Goal: Information Seeking & Learning: Find specific fact

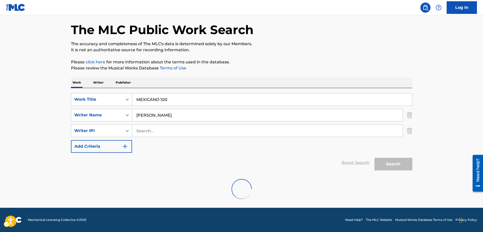
click at [92, 160] on div "Reset Search | Submit Search" at bounding box center [241, 163] width 341 height 20
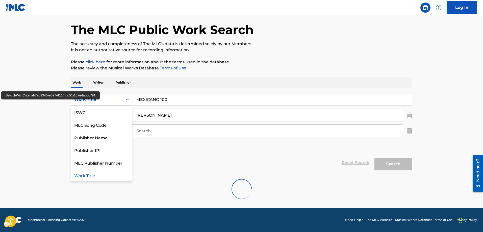
click at [128, 101] on icon "Carousel Slide Picker" at bounding box center [127, 99] width 5 height 5
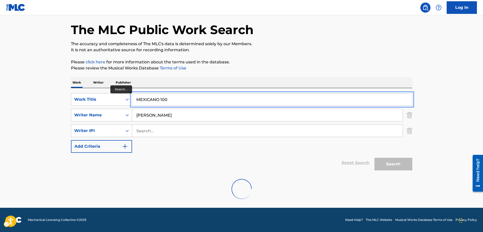
click at [155, 98] on input "MEXICANO 100" at bounding box center [272, 99] width 280 height 12
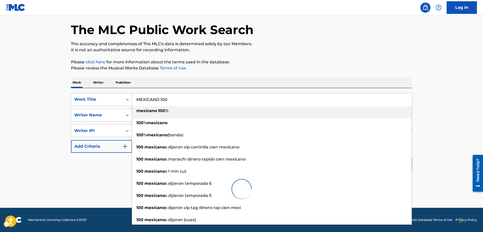
click at [142, 111] on strong "mexicano" at bounding box center [146, 110] width 21 height 5
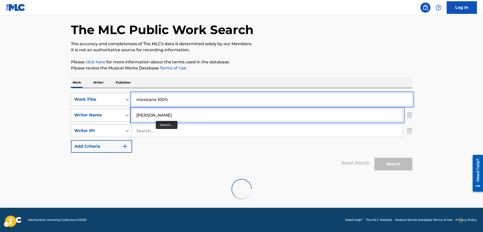
click at [162, 115] on input "ERNESTO B AEZ" at bounding box center [267, 115] width 271 height 12
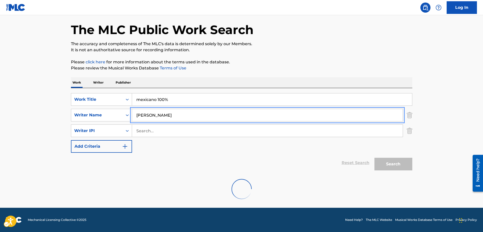
click at [71, 140] on button "Add Criteria" at bounding box center [101, 146] width 61 height 13
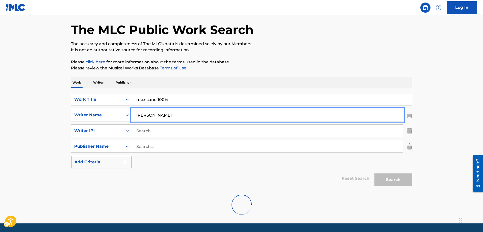
scroll to position [18, 0]
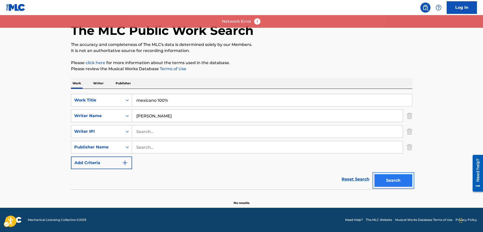
click at [394, 184] on button "Search" at bounding box center [393, 180] width 38 height 13
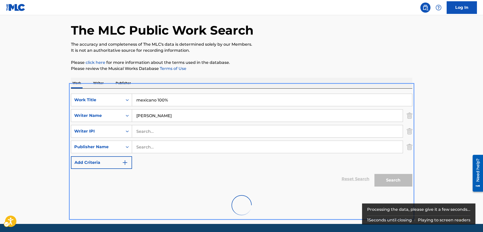
scroll to position [35, 0]
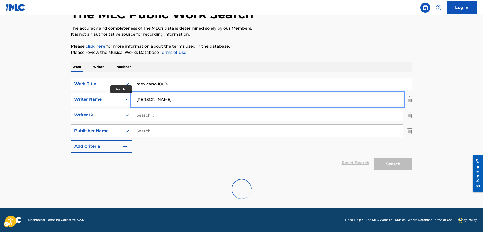
click at [158, 98] on input "ERNESTO BAEZ" at bounding box center [267, 99] width 271 height 12
type input "ERNESTO BAEZ"
click at [71, 140] on button "Add Criteria" at bounding box center [101, 146] width 61 height 13
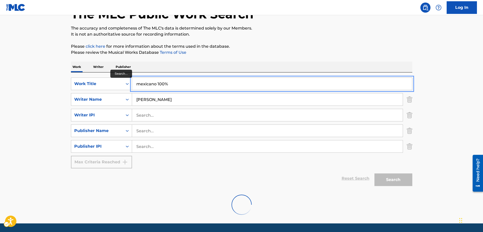
click at [170, 84] on input "MEXICANO 100" at bounding box center [272, 84] width 280 height 12
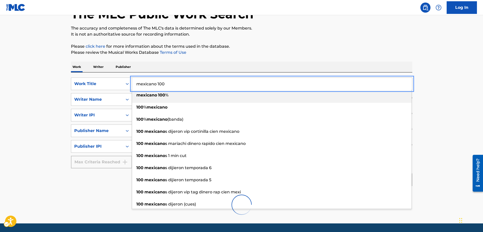
type input "mexicano 100%"
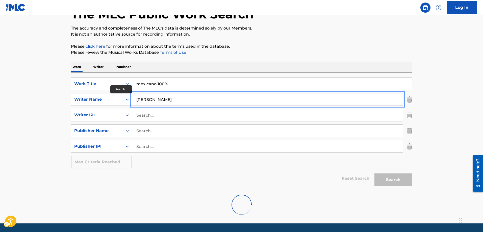
click at [157, 98] on input "ERNESTO BAEZ" at bounding box center [267, 99] width 271 height 12
type input "ERNESTO BAEZ"
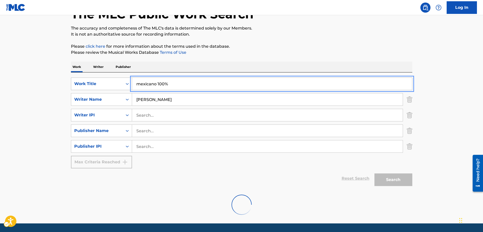
drag, startPoint x: 172, startPoint y: 85, endPoint x: 129, endPoint y: 86, distance: 43.2
click at [129, 86] on div "SearchWithCriteriab7eb9345-e6e7-4114-bc51-157e4abbc791 Work Title | Submit | Su…" at bounding box center [241, 84] width 341 height 13
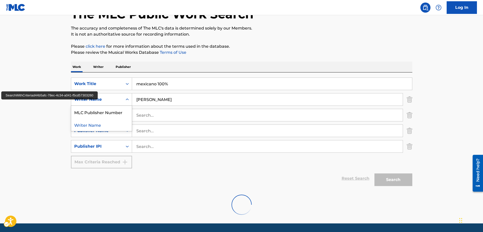
click at [97, 99] on div "Writer Name" at bounding box center [96, 99] width 45 height 6
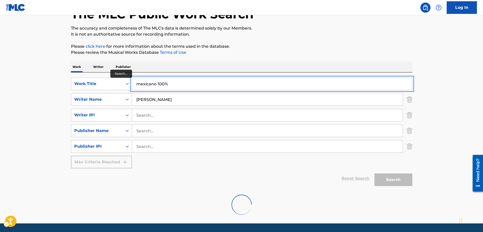
drag, startPoint x: 180, startPoint y: 83, endPoint x: 175, endPoint y: 84, distance: 4.9
click at [176, 84] on input "mexicano 100%" at bounding box center [272, 84] width 280 height 12
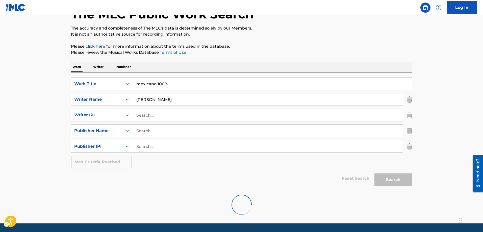
click at [388, 184] on div "Search" at bounding box center [392, 178] width 40 height 20
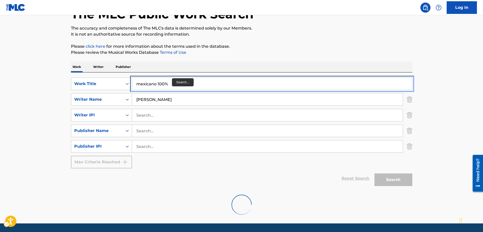
scroll to position [34, 0]
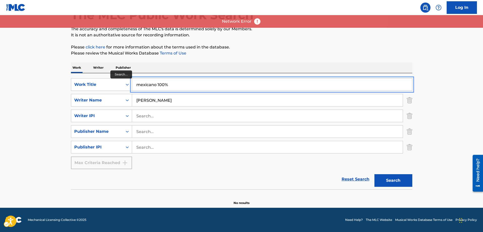
click at [166, 83] on input "mexicano 100%" at bounding box center [272, 85] width 280 height 12
click at [168, 83] on input "mexicano 100%" at bounding box center [272, 85] width 280 height 12
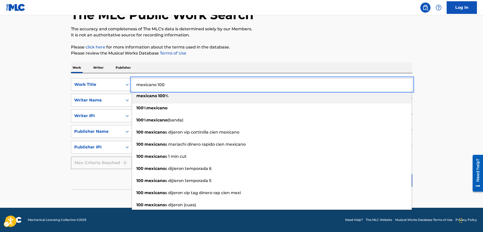
type input "mexicano 100%"
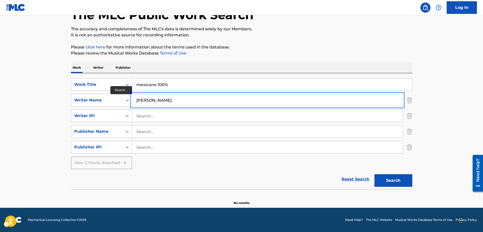
click at [173, 101] on input "ERNESTO BAEZ" at bounding box center [267, 100] width 271 height 12
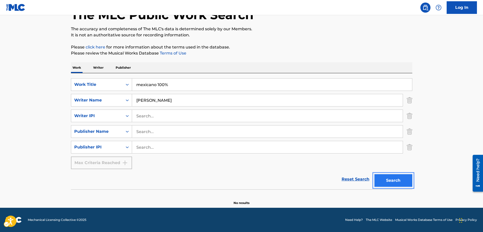
click at [396, 182] on button "Search" at bounding box center [393, 180] width 38 height 13
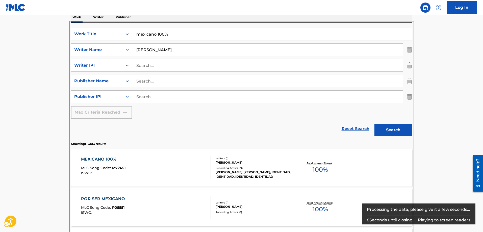
scroll to position [107, 0]
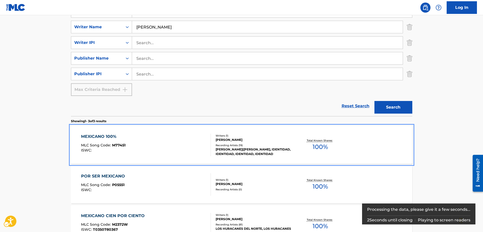
click at [118, 145] on span "M77451" at bounding box center [118, 145] width 13 height 5
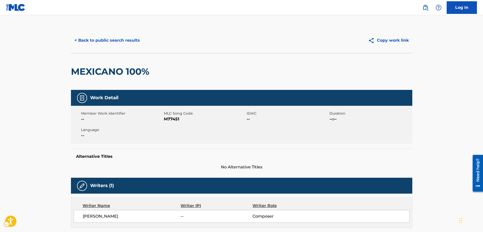
drag, startPoint x: 459, startPoint y: 84, endPoint x: 451, endPoint y: 89, distance: 8.7
click at [76, 40] on button "< Back to public search results" at bounding box center [107, 40] width 72 height 13
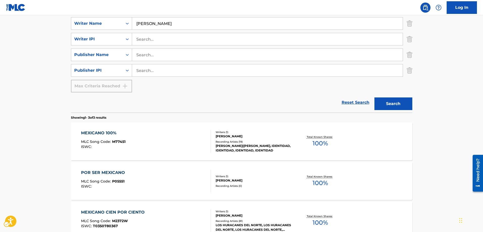
scroll to position [118, 0]
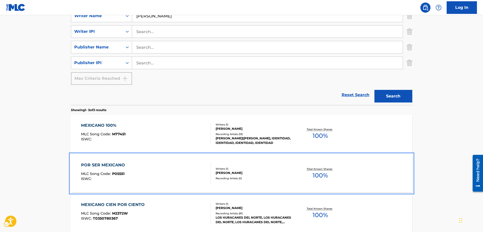
click at [116, 173] on span "P05551" at bounding box center [118, 173] width 12 height 5
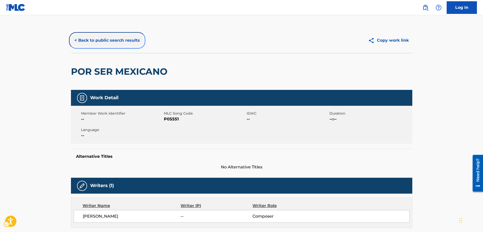
click at [77, 40] on button "< Back to public search results" at bounding box center [107, 40] width 72 height 13
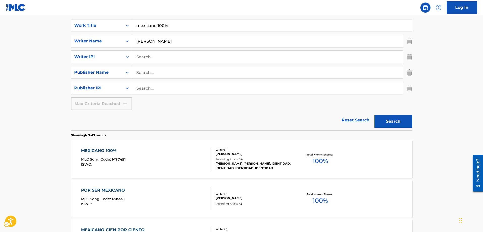
scroll to position [144, 0]
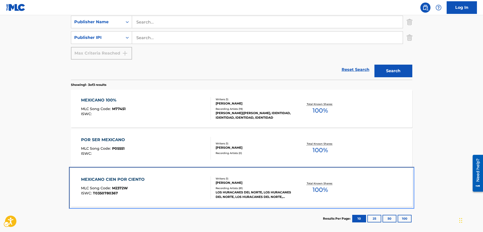
click at [122, 189] on span "M2372W" at bounding box center [120, 188] width 16 height 5
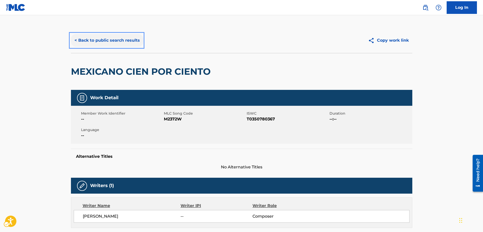
click at [74, 40] on button "< Back to public search results" at bounding box center [107, 40] width 72 height 13
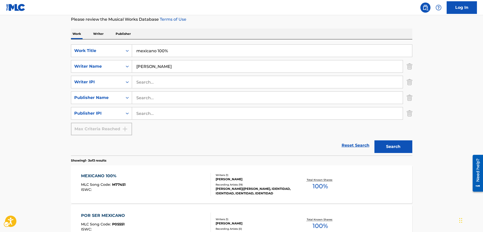
scroll to position [43, 0]
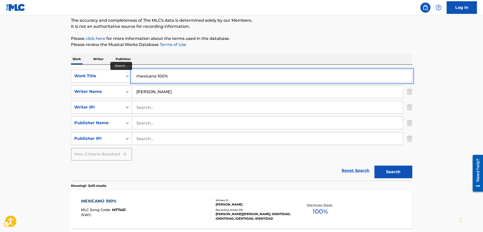
drag, startPoint x: 175, startPoint y: 77, endPoint x: 133, endPoint y: 76, distance: 42.7
click at [133, 76] on input "mexicano 100%" at bounding box center [272, 76] width 280 height 12
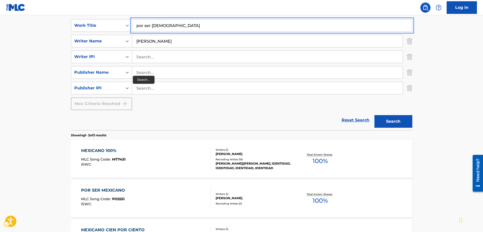
scroll to position [118, 0]
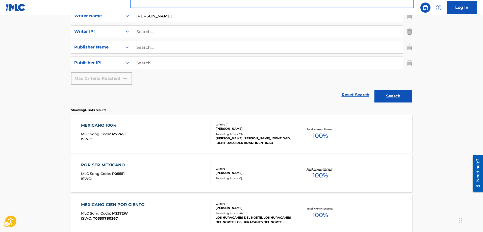
type input "por ser mexicano"
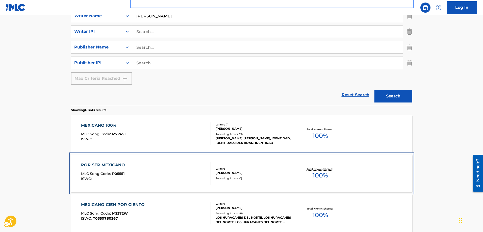
click at [119, 172] on span "P05551" at bounding box center [118, 173] width 12 height 5
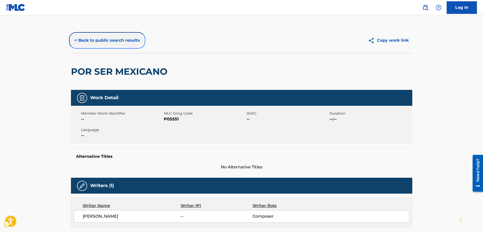
click at [75, 40] on button "< Back to public search results" at bounding box center [107, 40] width 72 height 13
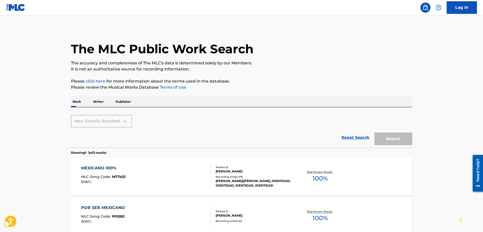
scroll to position [93, 0]
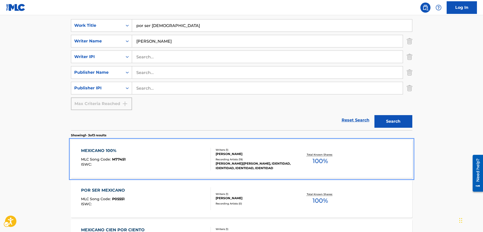
click at [118, 159] on span "M77451" at bounding box center [118, 159] width 13 height 5
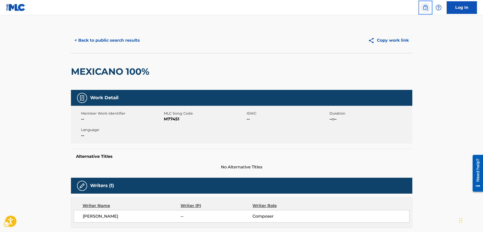
click at [425, 8] on img "Page Menu" at bounding box center [425, 8] width 6 height 6
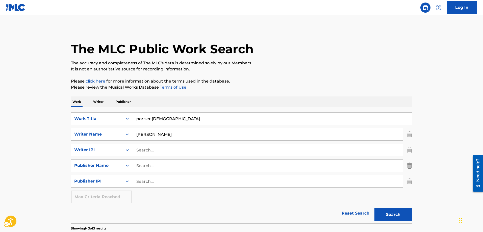
scroll to position [15, 0]
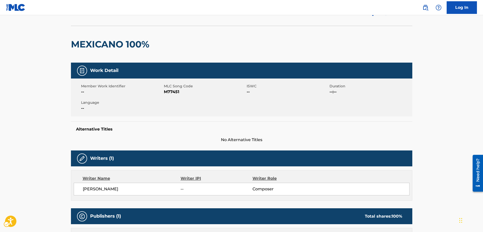
scroll to position [25, 0]
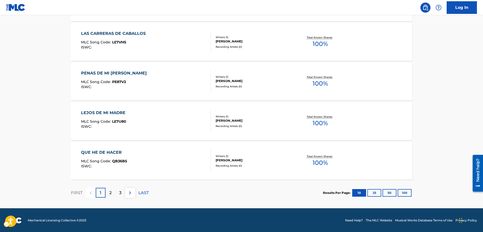
scroll to position [417, 0]
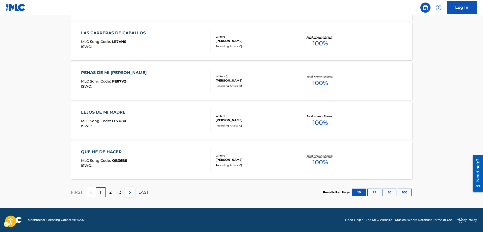
click at [110, 191] on p "2" at bounding box center [110, 192] width 2 height 6
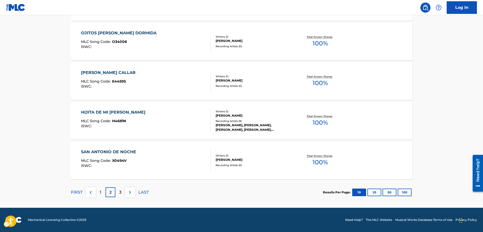
click at [120, 193] on p "3" at bounding box center [120, 192] width 2 height 6
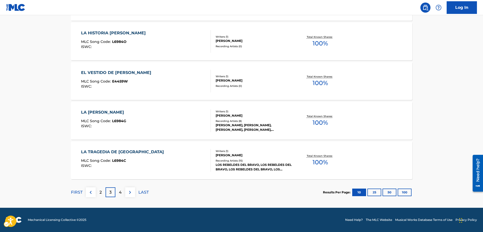
click at [122, 193] on div "4" at bounding box center [120, 192] width 10 height 10
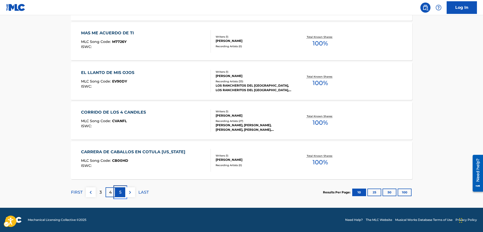
click at [121, 193] on div "5" at bounding box center [120, 192] width 10 height 10
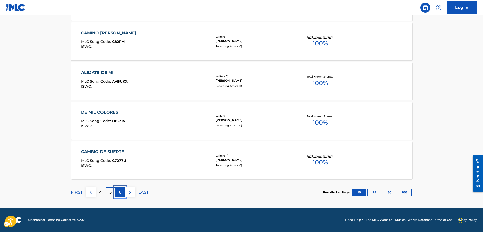
click at [121, 193] on div "6" at bounding box center [120, 192] width 10 height 10
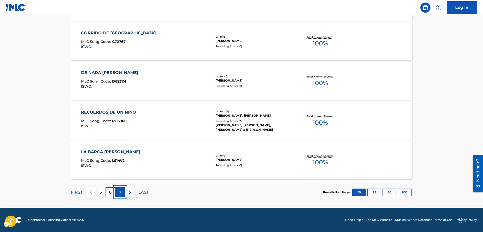
click at [121, 193] on div "7" at bounding box center [120, 192] width 10 height 10
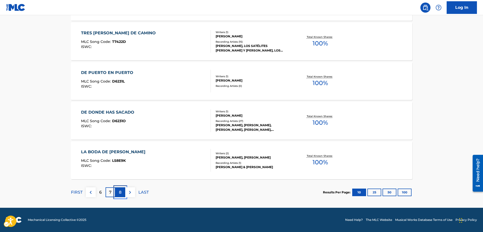
click at [121, 193] on p "8" at bounding box center [120, 192] width 3 height 6
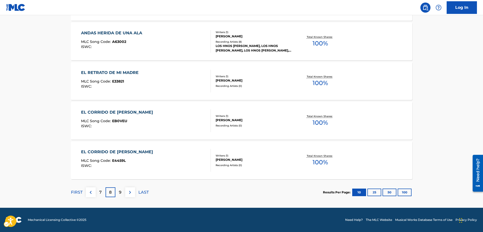
click at [121, 193] on div "9" at bounding box center [120, 192] width 10 height 10
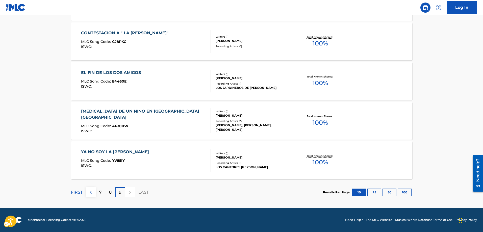
click at [119, 190] on p "9" at bounding box center [120, 192] width 3 height 6
click at [121, 192] on p "9" at bounding box center [120, 192] width 3 height 6
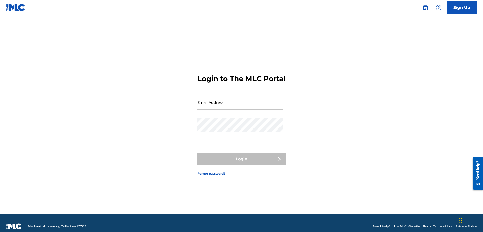
click at [424, 7] on img at bounding box center [425, 8] width 6 height 6
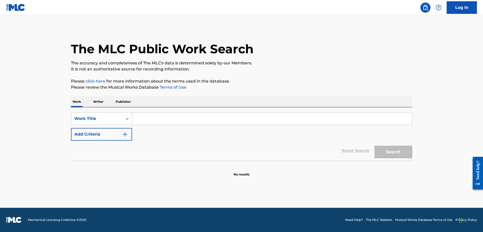
click at [136, 117] on input "Search Form" at bounding box center [272, 119] width 280 height 12
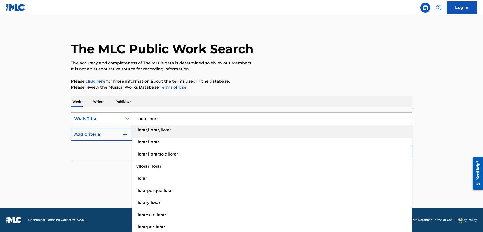
drag, startPoint x: 167, startPoint y: 119, endPoint x: 131, endPoint y: 120, distance: 36.2
click at [131, 120] on div "SearchWithCriteriaae0a31c1-3172-4575-a478-4e5c3506f81c Work Title llorar llorar…" at bounding box center [241, 118] width 341 height 13
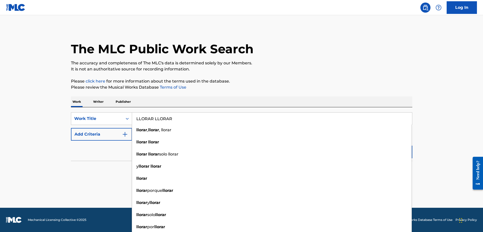
type input "LLORAR LLORAR"
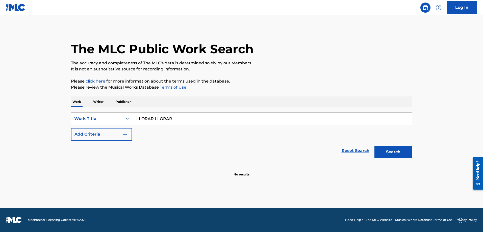
click at [129, 133] on button "Add Criteria" at bounding box center [101, 134] width 61 height 13
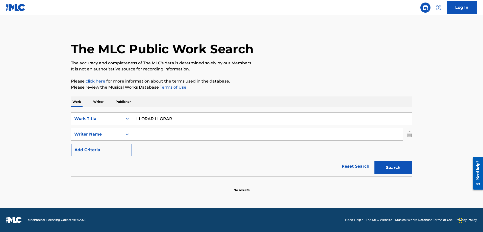
click at [138, 134] on input "Search Form" at bounding box center [267, 134] width 271 height 12
type input "JORGE ALBERTO NERI RODRIGUEZ"
click at [396, 168] on button "Search" at bounding box center [393, 167] width 38 height 13
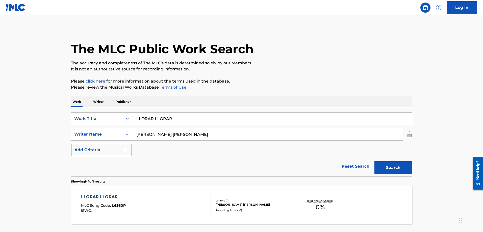
scroll to position [25, 0]
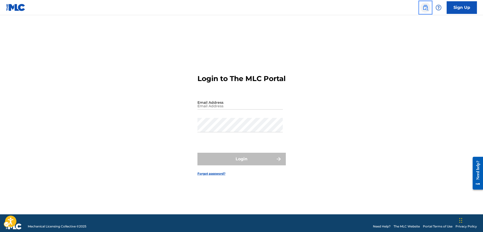
click at [425, 8] on img "Page Menu" at bounding box center [425, 8] width 6 height 6
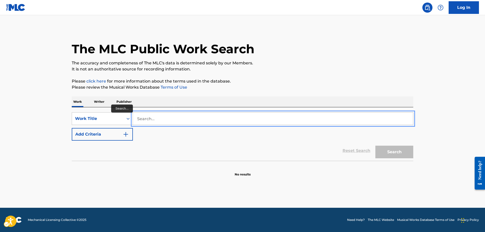
click at [135, 120] on input "Search..." at bounding box center [273, 119] width 280 height 12
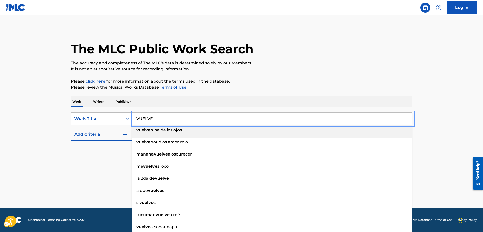
type input "VUELVE"
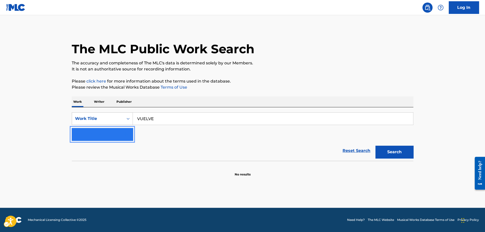
click at [127, 133] on img "Search Form" at bounding box center [126, 134] width 6 height 6
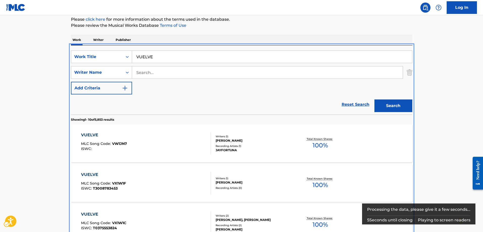
scroll to position [57, 0]
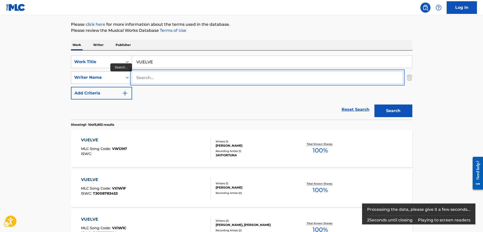
click at [136, 76] on input "Search..." at bounding box center [267, 77] width 271 height 12
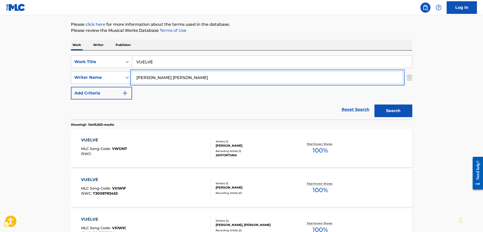
type input "JORGE ALBERTO NERI RODRIGUEZ"
click at [71, 87] on button "Add Criteria" at bounding box center [101, 93] width 61 height 13
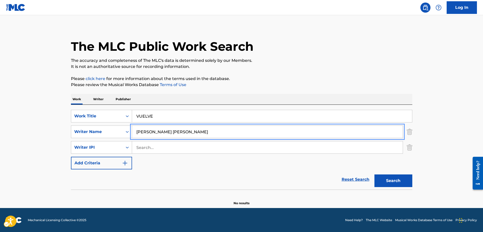
scroll to position [3, 0]
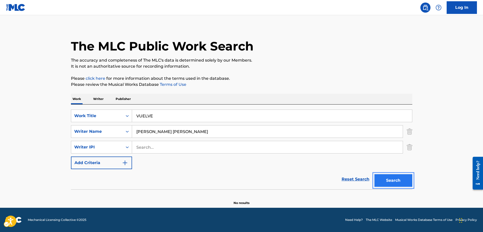
click at [379, 181] on button "Search" at bounding box center [393, 180] width 38 height 13
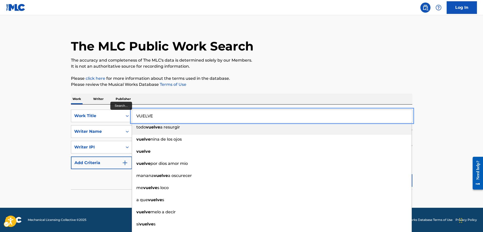
click at [157, 116] on input "VUELVE" at bounding box center [272, 116] width 280 height 12
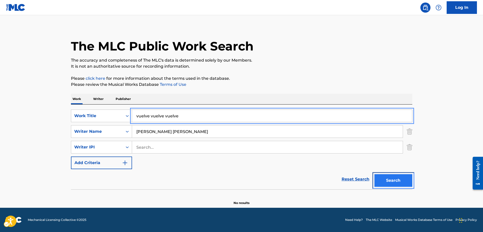
click at [399, 179] on button "Search" at bounding box center [393, 180] width 38 height 13
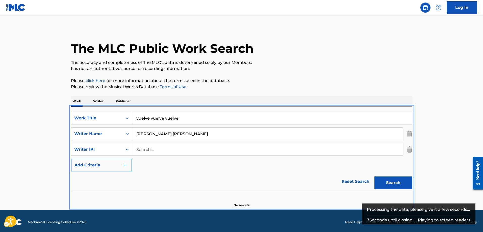
scroll to position [0, 0]
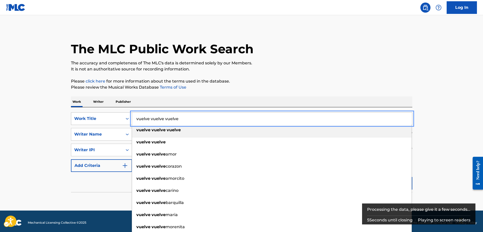
drag, startPoint x: 181, startPoint y: 119, endPoint x: 128, endPoint y: 117, distance: 53.0
click at [128, 117] on div "SearchWithCriteriaae0a31c1-3172-4575-a478-4e5c3506f81c Work Title vuelve vuelve…" at bounding box center [241, 118] width 341 height 13
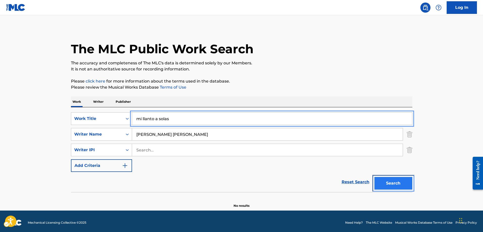
click at [386, 181] on button "Search" at bounding box center [393, 183] width 38 height 13
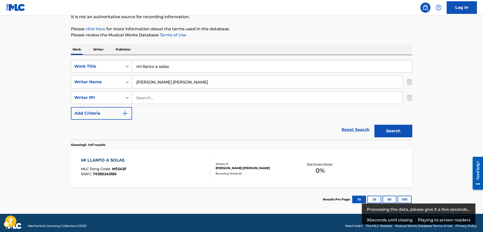
scroll to position [58, 0]
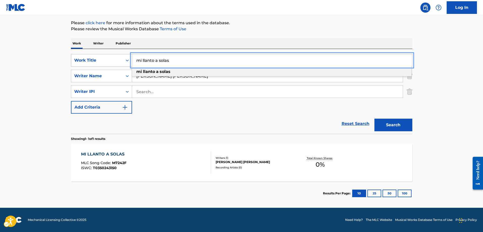
drag, startPoint x: 175, startPoint y: 61, endPoint x: 127, endPoint y: 64, distance: 48.3
click at [127, 64] on div "SearchWithCriteriaae0a31c1-3172-4575-a478-4e5c3506f81c Work Title mi llanto a s…" at bounding box center [241, 60] width 341 height 13
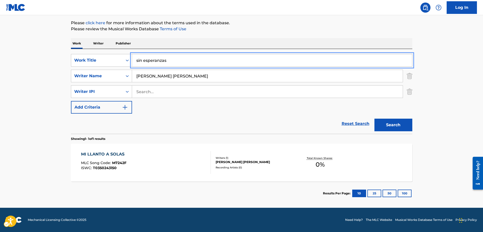
type input "sin esperanzas"
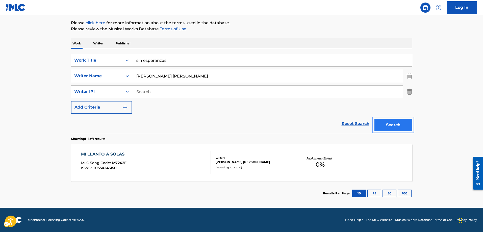
click at [385, 123] on button "Search" at bounding box center [393, 125] width 38 height 13
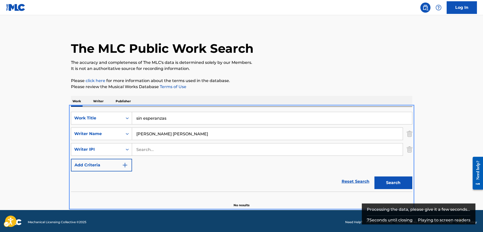
scroll to position [0, 0]
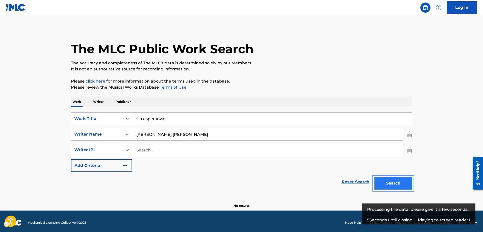
click at [389, 184] on button "Search" at bounding box center [393, 183] width 38 height 13
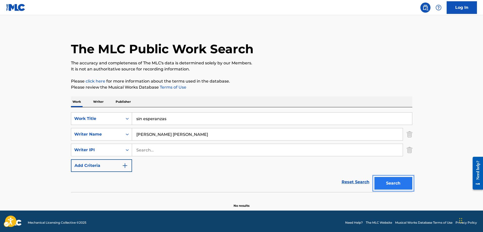
click at [393, 184] on button "Search" at bounding box center [393, 183] width 38 height 13
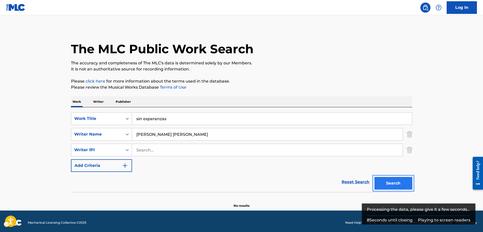
click at [393, 184] on button "Search" at bounding box center [393, 183] width 38 height 13
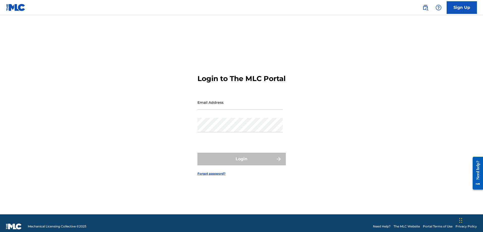
click at [425, 5] on img at bounding box center [425, 8] width 6 height 6
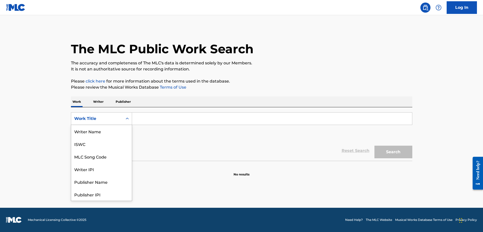
click at [127, 119] on icon "Search Form" at bounding box center [127, 118] width 5 height 5
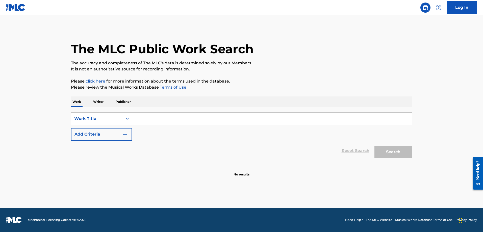
click at [139, 117] on input "Search Form" at bounding box center [272, 119] width 280 height 12
click at [131, 122] on div "Search Form" at bounding box center [127, 118] width 9 height 9
click at [138, 116] on input "Search Form" at bounding box center [272, 119] width 280 height 12
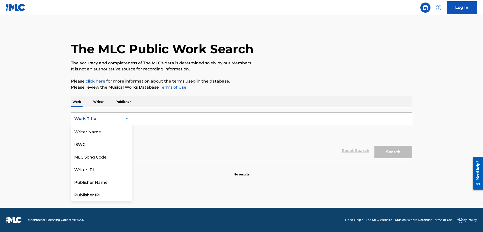
click at [127, 119] on icon "Search Form" at bounding box center [127, 118] width 5 height 5
click at [97, 132] on div "Writer Name" at bounding box center [101, 131] width 61 height 13
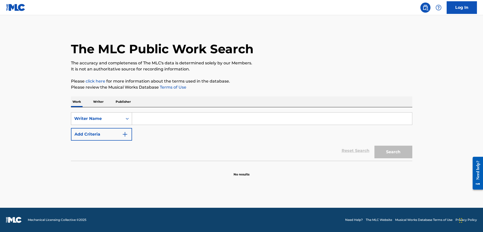
click at [129, 120] on icon "Search Form" at bounding box center [127, 118] width 5 height 5
click at [150, 115] on input "Search Form" at bounding box center [272, 119] width 280 height 12
click at [149, 117] on input "Search Form" at bounding box center [272, 119] width 280 height 12
click at [135, 118] on input "Search Form" at bounding box center [272, 119] width 280 height 12
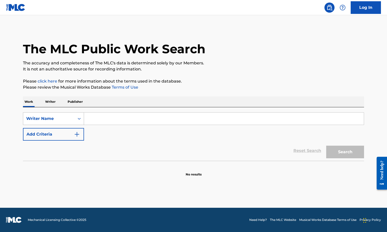
click at [80, 118] on icon "Search Form" at bounding box center [79, 118] width 5 height 5
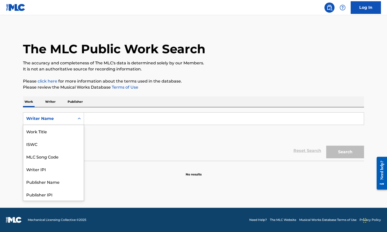
scroll to position [25, 0]
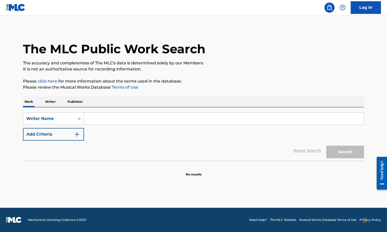
click at [93, 118] on input "Search Form" at bounding box center [224, 119] width 280 height 12
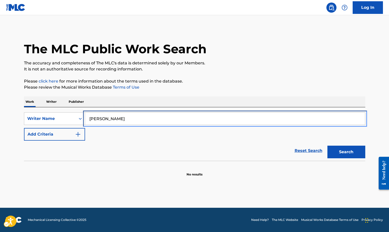
click at [328, 146] on button "Search" at bounding box center [347, 152] width 38 height 13
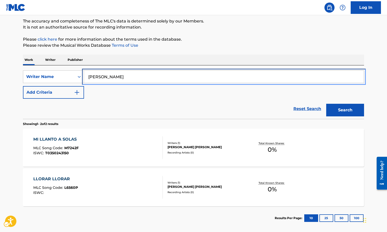
scroll to position [0, 0]
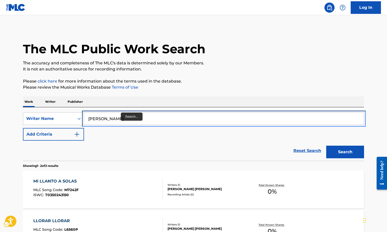
click at [128, 120] on input "jorge alberto neri" at bounding box center [224, 119] width 280 height 12
drag, startPoint x: 128, startPoint y: 120, endPoint x: 72, endPoint y: 122, distance: 55.8
click at [72, 122] on div "SearchWithCriteriaf6a8a638-17d3-4893-b673-126259d4fc29 Writer Name jorge albert…" at bounding box center [193, 118] width 341 height 13
type input "fidel garza"
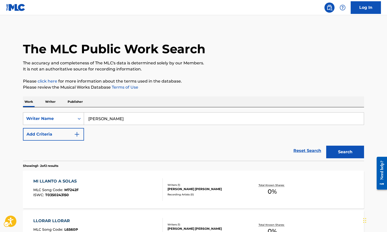
click at [80, 119] on icon "On" at bounding box center [79, 118] width 5 height 5
click at [79, 117] on icon "On" at bounding box center [79, 118] width 5 height 5
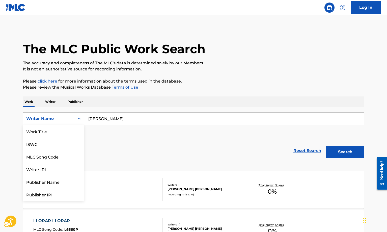
click at [80, 118] on icon "On" at bounding box center [79, 119] width 3 height 2
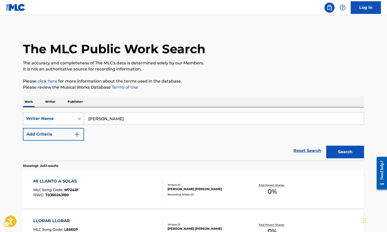
click at [80, 119] on icon "On" at bounding box center [79, 118] width 5 height 5
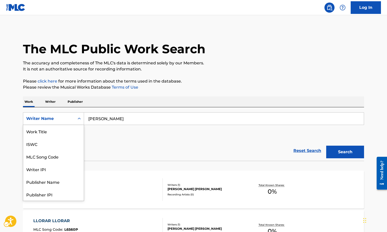
click at [80, 119] on icon "On" at bounding box center [79, 118] width 5 height 5
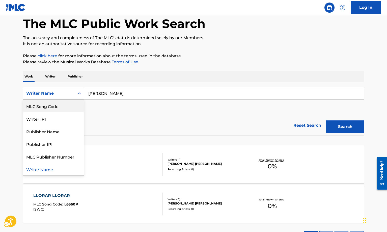
scroll to position [0, 0]
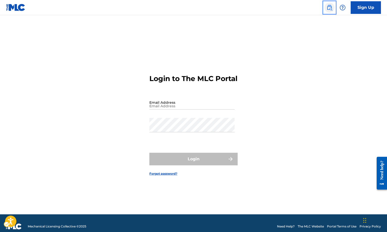
click at [328, 9] on img "Page Menu" at bounding box center [330, 8] width 6 height 6
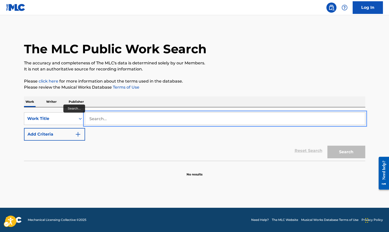
click at [88, 117] on input "Search..." at bounding box center [225, 119] width 280 height 12
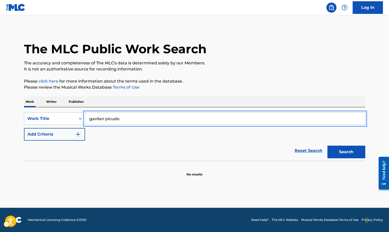
type input "gavilan picudo"
click at [24, 128] on button "Add Criteria" at bounding box center [54, 134] width 61 height 13
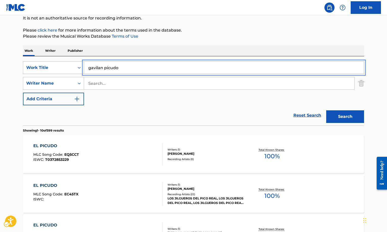
scroll to position [51, 0]
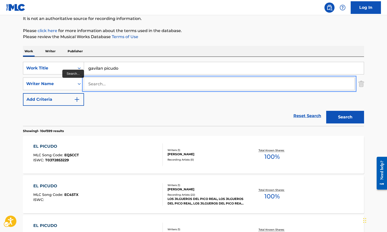
click at [89, 83] on input "Search..." at bounding box center [219, 84] width 271 height 12
type input "[PERSON_NAME]"
click at [23, 93] on button "Add Criteria" at bounding box center [53, 99] width 61 height 13
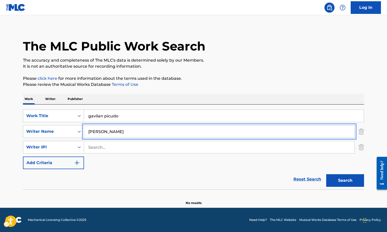
scroll to position [3, 0]
click at [338, 180] on button "Search" at bounding box center [345, 180] width 38 height 13
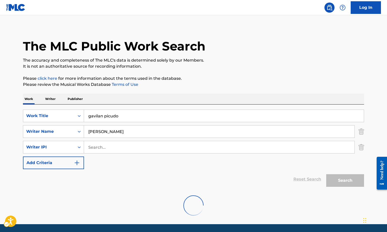
scroll to position [0, 0]
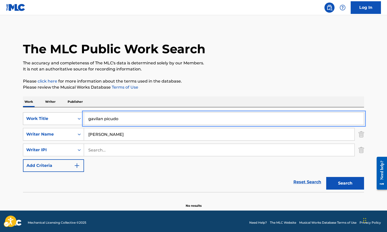
drag, startPoint x: 124, startPoint y: 119, endPoint x: 82, endPoint y: 120, distance: 41.7
click at [82, 120] on div "SearchWithCriteria6a6a44c3-3ac5-490d-95b6-77429da6af40 Work Title gavilan picudo" at bounding box center [193, 118] width 341 height 13
click at [101, 119] on input "adios, adios corazon" at bounding box center [224, 119] width 280 height 12
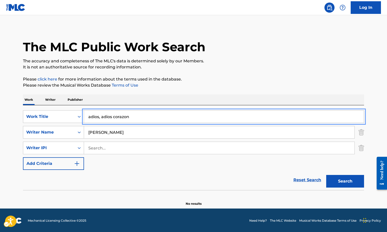
scroll to position [3, 0]
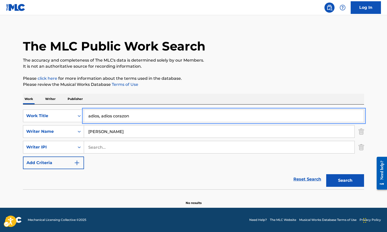
type input "adios, adios corazon"
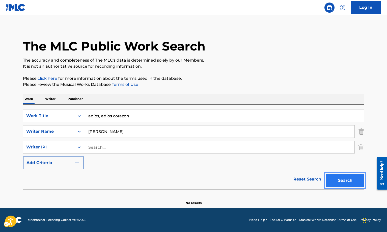
click at [339, 178] on button "Search" at bounding box center [345, 180] width 38 height 13
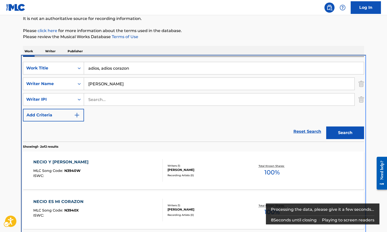
scroll to position [71, 0]
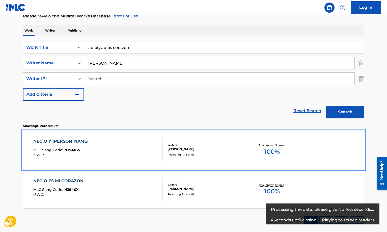
click at [72, 150] on span "N3940W" at bounding box center [72, 150] width 16 height 5
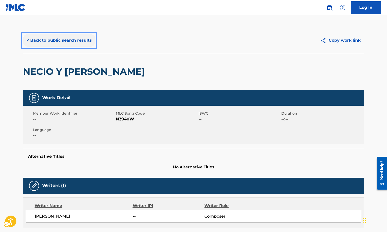
click at [27, 40] on button "< Back to public search results" at bounding box center [59, 40] width 72 height 13
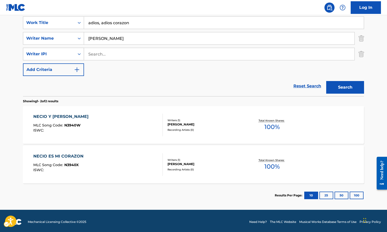
scroll to position [98, 0]
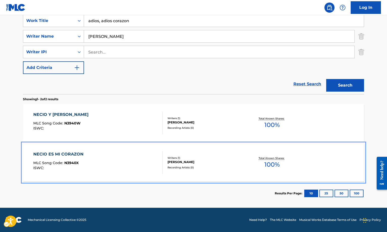
click at [76, 162] on span "N3940X" at bounding box center [71, 163] width 14 height 5
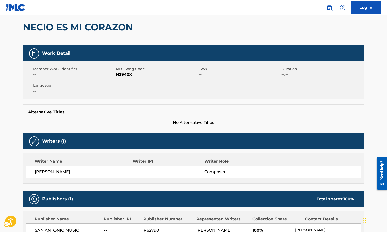
scroll to position [36, 0]
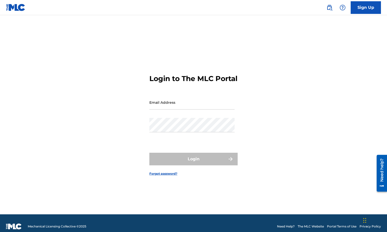
click at [331, 7] on img at bounding box center [330, 8] width 6 height 6
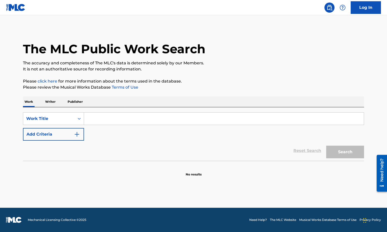
click at [92, 118] on input "Search Form" at bounding box center [224, 119] width 280 height 12
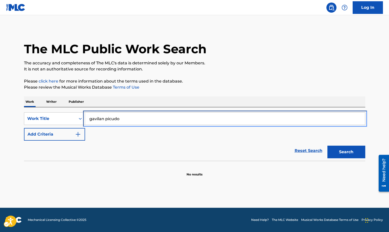
type input "gavilan picudo"
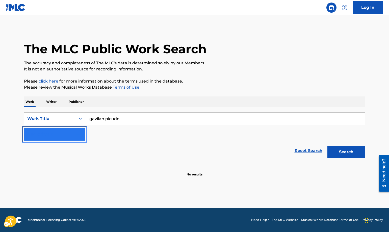
click at [82, 134] on button "Add Criteria" at bounding box center [54, 134] width 61 height 13
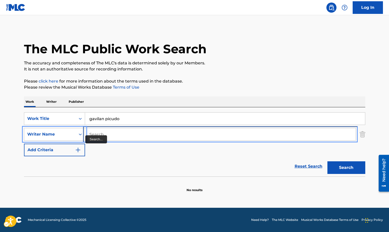
click at [90, 134] on input "Search..." at bounding box center [220, 134] width 271 height 12
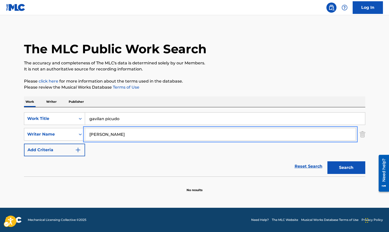
click at [328, 161] on button "Search" at bounding box center [347, 167] width 38 height 13
click at [343, 167] on button "Search" at bounding box center [347, 167] width 38 height 13
click at [113, 135] on input "fidel garza" at bounding box center [220, 134] width 271 height 12
type input "fidel garza gonzales"
click at [328, 161] on button "Search" at bounding box center [347, 167] width 38 height 13
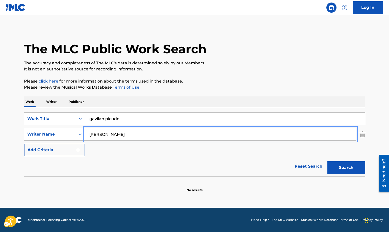
click at [328, 161] on button "Search" at bounding box center [347, 167] width 38 height 13
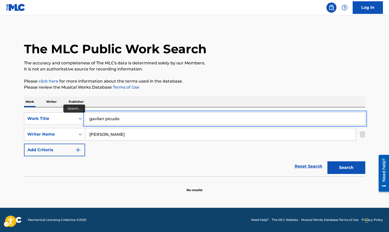
drag, startPoint x: 122, startPoint y: 120, endPoint x: 85, endPoint y: 120, distance: 37.1
click at [85, 120] on input "gavilan picudo" at bounding box center [225, 119] width 280 height 12
click at [328, 161] on button "Search" at bounding box center [347, 167] width 38 height 13
click at [100, 119] on input "adios, adios corazon" at bounding box center [225, 119] width 280 height 12
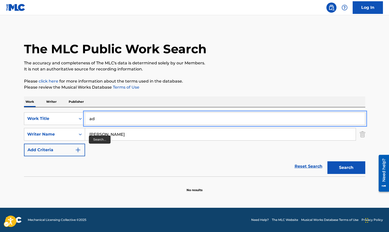
type input "a"
click at [328, 161] on button "Search" at bounding box center [347, 167] width 38 height 13
click at [106, 120] on input "QUE DICESPRIETA" at bounding box center [225, 119] width 280 height 12
click at [112, 118] on input "QUE DICESPRIETA" at bounding box center [225, 119] width 280 height 12
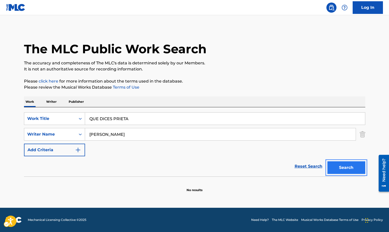
click at [350, 170] on button "Search" at bounding box center [347, 167] width 38 height 13
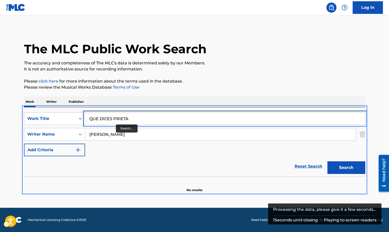
click at [130, 118] on input "QUE DICES PRIETA" at bounding box center [225, 119] width 280 height 12
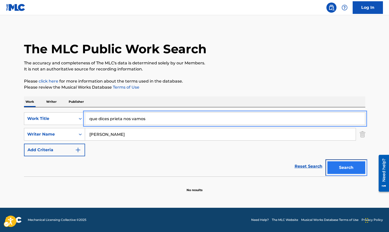
click at [342, 165] on button "Search" at bounding box center [347, 167] width 38 height 13
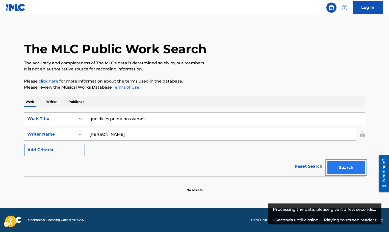
click at [342, 165] on button "Search" at bounding box center [347, 167] width 38 height 13
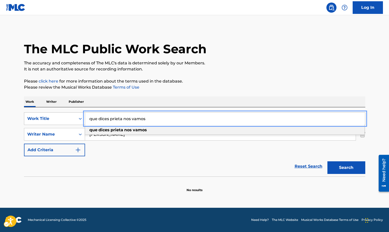
drag, startPoint x: 149, startPoint y: 120, endPoint x: 83, endPoint y: 122, distance: 66.7
click at [83, 122] on div "SearchWithCriteriac3b4506a-deb6-4e67-9f04-47b6dbc5e722 Work Title que dices pri…" at bounding box center [194, 118] width 341 height 13
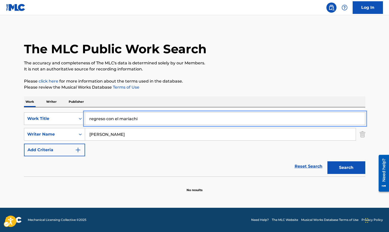
click at [328, 161] on button "Search" at bounding box center [347, 167] width 38 height 13
click at [346, 167] on button "Search" at bounding box center [347, 167] width 38 height 13
drag, startPoint x: 139, startPoint y: 120, endPoint x: 86, endPoint y: 120, distance: 53.3
click at [86, 120] on input "regreso con el mariachi" at bounding box center [225, 119] width 280 height 12
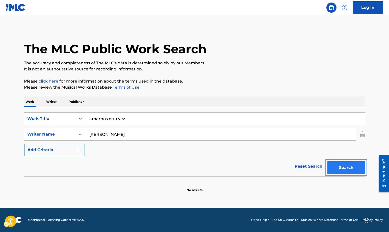
click at [346, 168] on button "Search" at bounding box center [347, 167] width 38 height 13
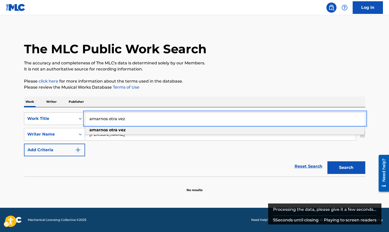
drag, startPoint x: 135, startPoint y: 118, endPoint x: 76, endPoint y: 120, distance: 59.4
click at [76, 120] on div "SearchWithCriteriac3b4506a-deb6-4e67-9f04-47b6dbc5e722 Work Title amarnos otra …" at bounding box center [194, 118] width 341 height 13
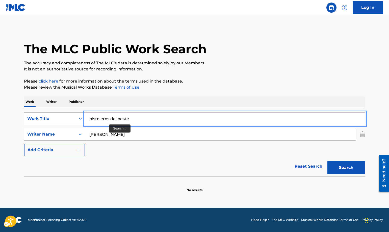
click at [109, 118] on input "pistoleros del oeste" at bounding box center [225, 119] width 280 height 12
click at [108, 121] on input "pistoleros del oeste" at bounding box center [225, 119] width 280 height 12
click at [109, 118] on input "pistoleros del oeste" at bounding box center [225, 119] width 280 height 12
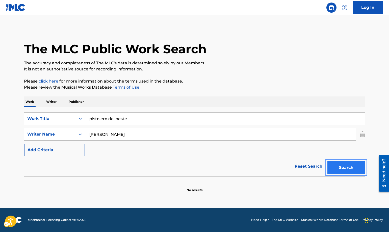
click at [348, 166] on button "Search" at bounding box center [347, 167] width 38 height 13
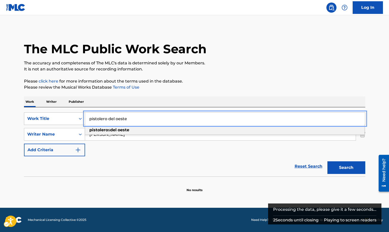
drag, startPoint x: 130, startPoint y: 118, endPoint x: 83, endPoint y: 121, distance: 47.8
click at [83, 121] on div "SearchWithCriteriac3b4506a-deb6-4e67-9f04-47b6dbc5e722 Work Title pistolero del…" at bounding box center [194, 118] width 341 height 13
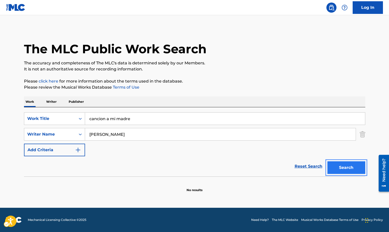
click at [345, 169] on button "Search" at bounding box center [347, 167] width 38 height 13
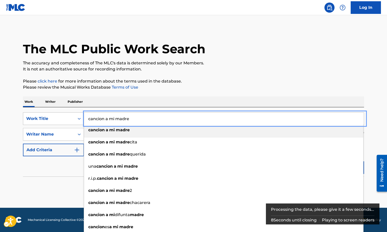
drag, startPoint x: 133, startPoint y: 118, endPoint x: 79, endPoint y: 118, distance: 54.5
click at [79, 118] on div "SearchWithCriteriac3b4506a-deb6-4e67-9f04-47b6dbc5e722 Work Title cancion a mi …" at bounding box center [193, 118] width 341 height 13
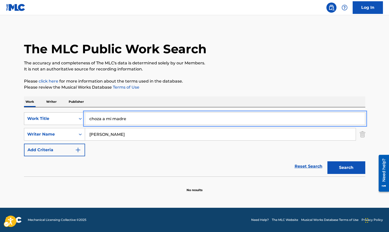
click at [328, 161] on button "Search" at bounding box center [347, 167] width 38 height 13
click at [348, 166] on button "Search" at bounding box center [347, 167] width 38 height 13
drag, startPoint x: 133, startPoint y: 120, endPoint x: 70, endPoint y: 122, distance: 62.7
click at [70, 122] on div "SearchWithCriteriac3b4506a-deb6-4e67-9f04-47b6dbc5e722 Work Title choza a mi ma…" at bounding box center [194, 118] width 341 height 13
type input "gavilan picudo"
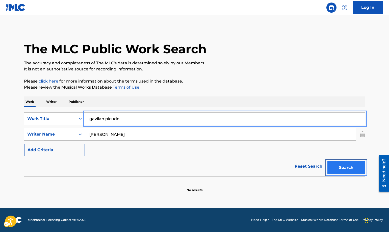
click at [344, 166] on button "Search" at bounding box center [347, 167] width 38 height 13
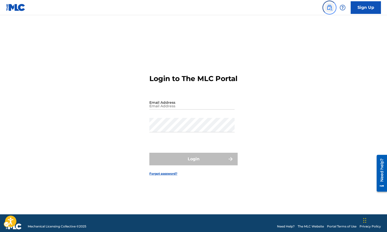
click at [330, 7] on img "Page Menu" at bounding box center [330, 8] width 6 height 6
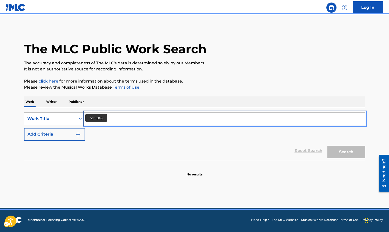
click at [90, 117] on input "Search..." at bounding box center [225, 119] width 280 height 12
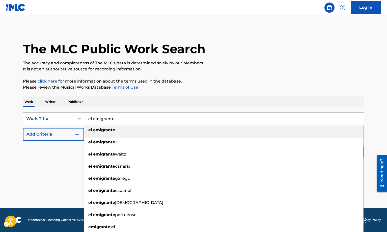
click at [91, 130] on strong "el" at bounding box center [90, 130] width 4 height 5
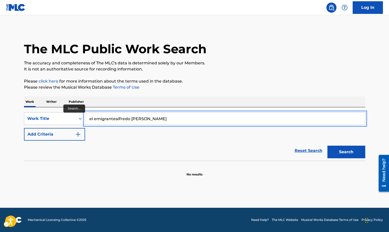
click at [24, 128] on button "Add Criteria" at bounding box center [54, 134] width 61 height 13
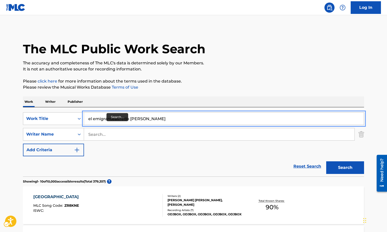
click at [149, 120] on input "el emigrantealfredo [PERSON_NAME]" at bounding box center [224, 119] width 280 height 12
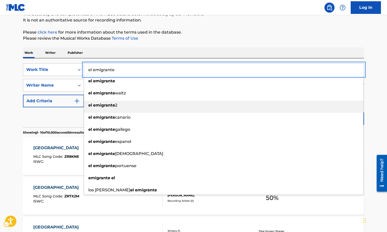
scroll to position [51, 0]
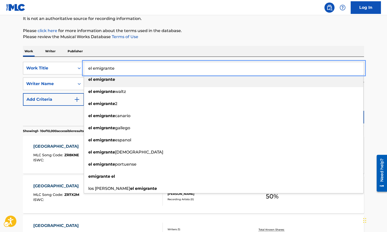
type input "el emigrante"
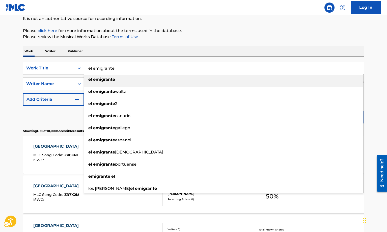
click at [90, 80] on strong "el" at bounding box center [90, 79] width 4 height 5
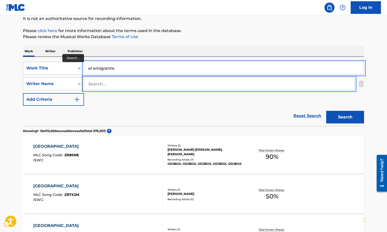
click at [89, 83] on input "Search..." at bounding box center [219, 84] width 271 height 12
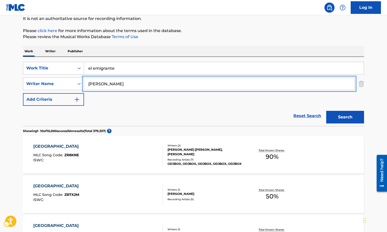
click at [23, 93] on button "Add Criteria" at bounding box center [53, 99] width 61 height 13
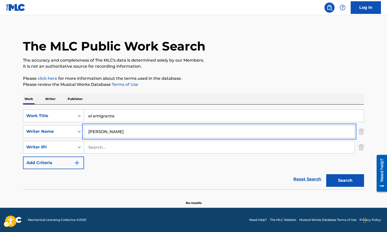
scroll to position [3, 0]
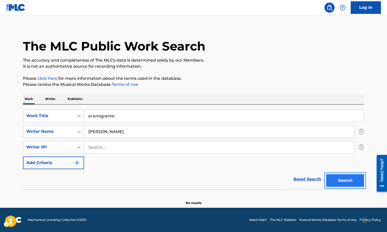
click at [344, 179] on button "Search" at bounding box center [345, 180] width 38 height 13
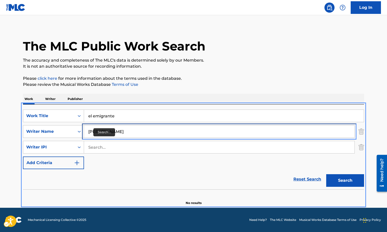
click at [125, 132] on input "[PERSON_NAME]" at bounding box center [219, 131] width 271 height 12
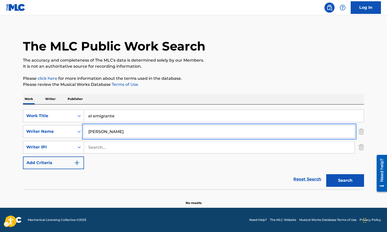
type input "[PERSON_NAME]"
click at [23, 157] on button "Add Criteria" at bounding box center [53, 163] width 61 height 13
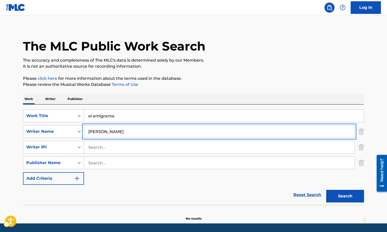
click at [23, 172] on button "Add Criteria" at bounding box center [53, 178] width 61 height 13
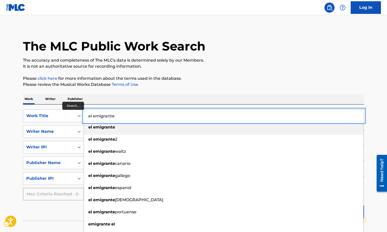
drag, startPoint x: 120, startPoint y: 116, endPoint x: 86, endPoint y: 117, distance: 34.1
click at [86, 117] on input "el emigrante" at bounding box center [224, 116] width 280 height 12
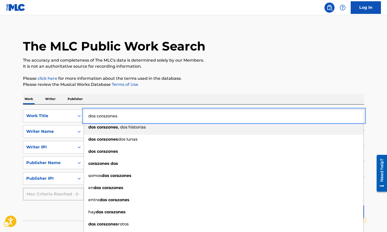
click at [88, 127] on div "dos corazones , dos historias" at bounding box center [224, 127] width 280 height 9
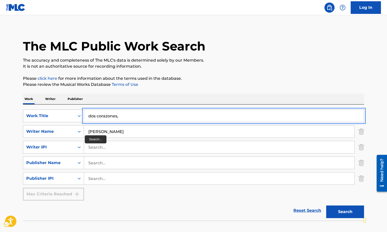
type input "dos corazones,"
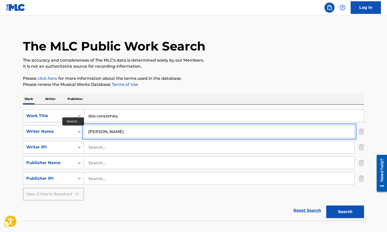
drag, startPoint x: 128, startPoint y: 131, endPoint x: 88, endPoint y: 134, distance: 40.2
click at [88, 134] on input "[PERSON_NAME]" at bounding box center [219, 131] width 271 height 12
click at [89, 130] on input "[PERSON_NAME]" at bounding box center [219, 131] width 271 height 12
drag, startPoint x: 101, startPoint y: 132, endPoint x: 89, endPoint y: 134, distance: 12.2
click at [89, 134] on input "lteticia [PERSON_NAME]" at bounding box center [219, 131] width 271 height 12
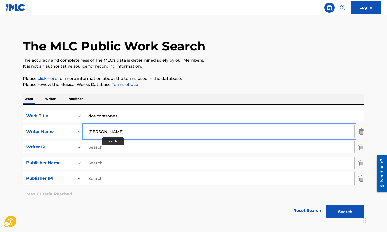
click at [119, 131] on input "[PERSON_NAME]" at bounding box center [219, 131] width 271 height 12
click at [119, 132] on input "laciano acunay [PERSON_NAME]" at bounding box center [219, 131] width 271 height 12
click at [100, 131] on input "[PERSON_NAME]" at bounding box center [219, 131] width 271 height 12
type input "[PERSON_NAME]"
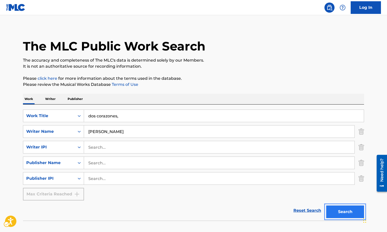
click at [349, 209] on button "Search" at bounding box center [345, 212] width 38 height 13
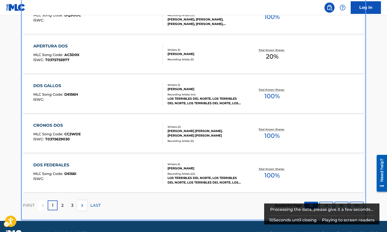
scroll to position [449, 0]
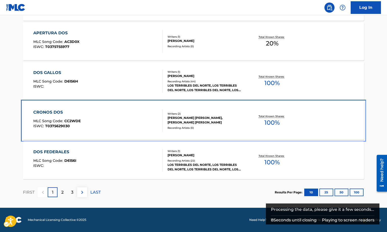
click at [76, 121] on span "CC2WDE" at bounding box center [72, 121] width 16 height 5
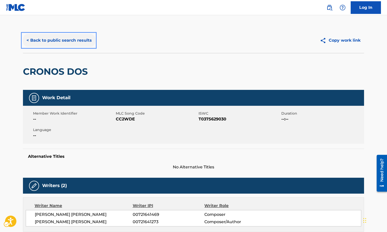
click at [27, 41] on button "< Back to public search results" at bounding box center [59, 40] width 72 height 13
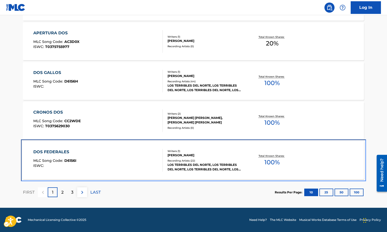
click at [62, 161] on span "MLC Song Code :" at bounding box center [48, 160] width 31 height 5
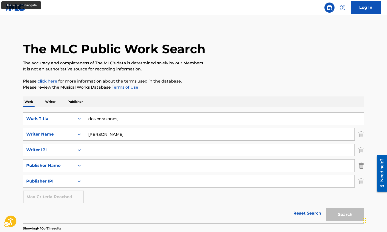
scroll to position [449, 0]
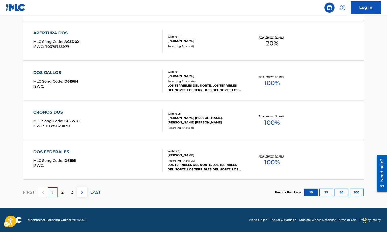
click at [63, 194] on p "2" at bounding box center [62, 192] width 2 height 6
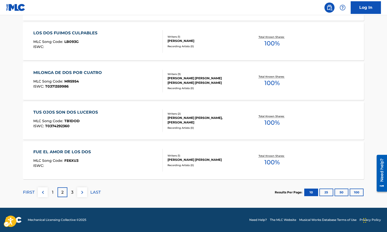
click at [71, 190] on p "3" at bounding box center [72, 192] width 2 height 6
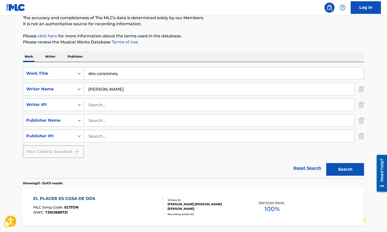
scroll to position [92, 0]
